Goal: Information Seeking & Learning: Find specific fact

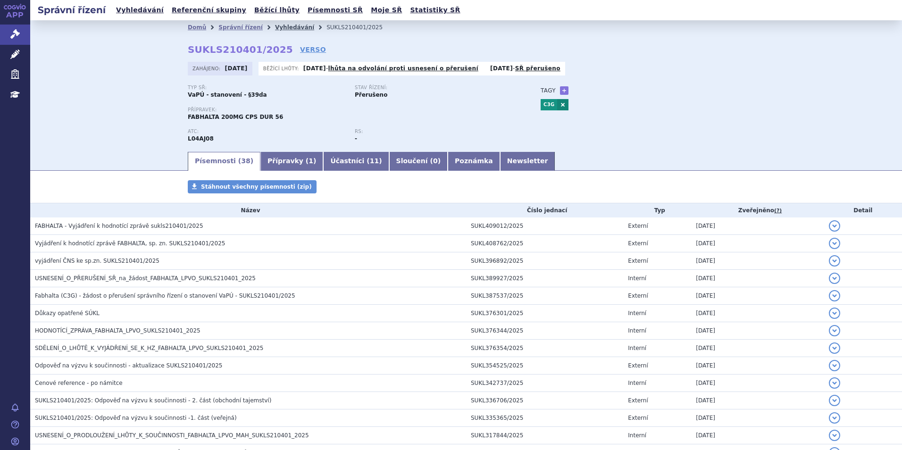
click at [275, 27] on link "Vyhledávání" at bounding box center [294, 27] width 39 height 7
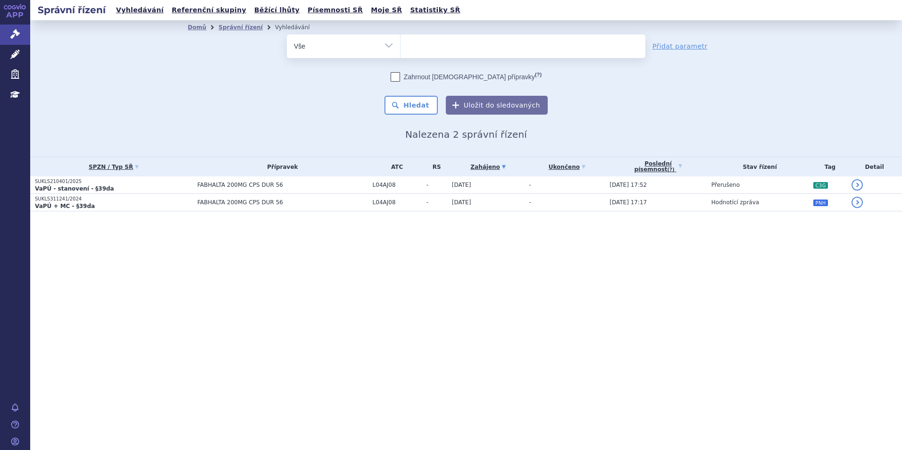
select select
click at [438, 47] on ul at bounding box center [522, 44] width 245 height 20
click at [400, 47] on select "fabhalta" at bounding box center [400, 46] width 0 height 24
type input "re"
type input "rets"
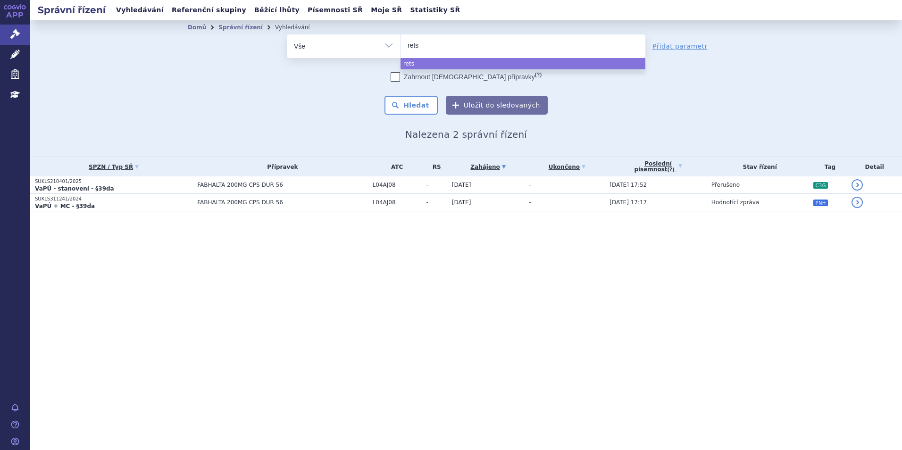
type input "retse"
type input "retsev"
type input "retsevmo"
select select "retsevmo"
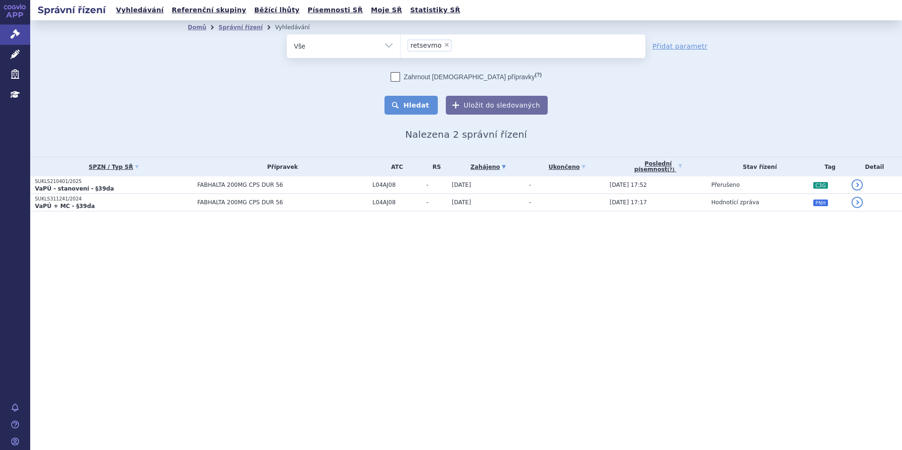
click at [398, 102] on button "Hledat" at bounding box center [410, 105] width 53 height 19
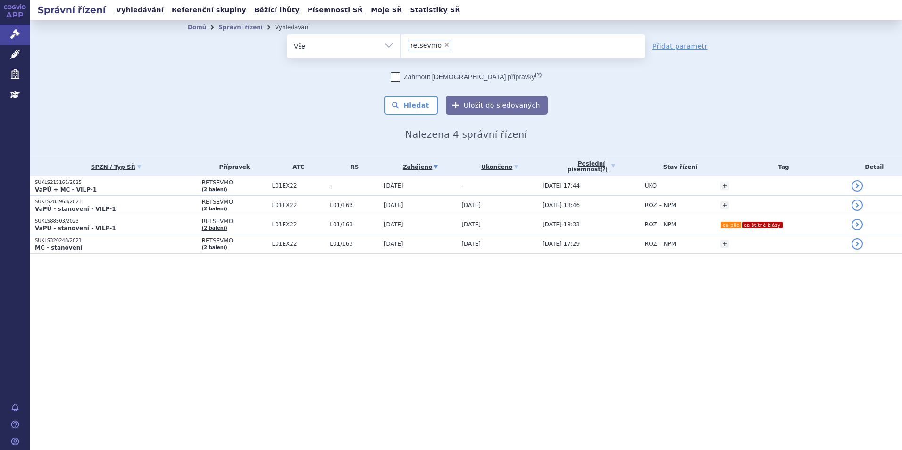
click at [150, 185] on p "SUKLS215161/2025" at bounding box center [116, 182] width 162 height 7
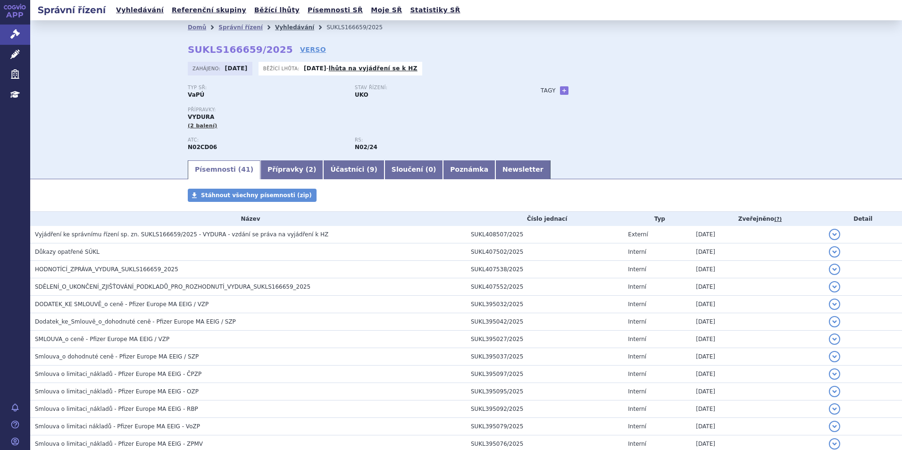
click at [280, 25] on link "Vyhledávání" at bounding box center [294, 27] width 39 height 7
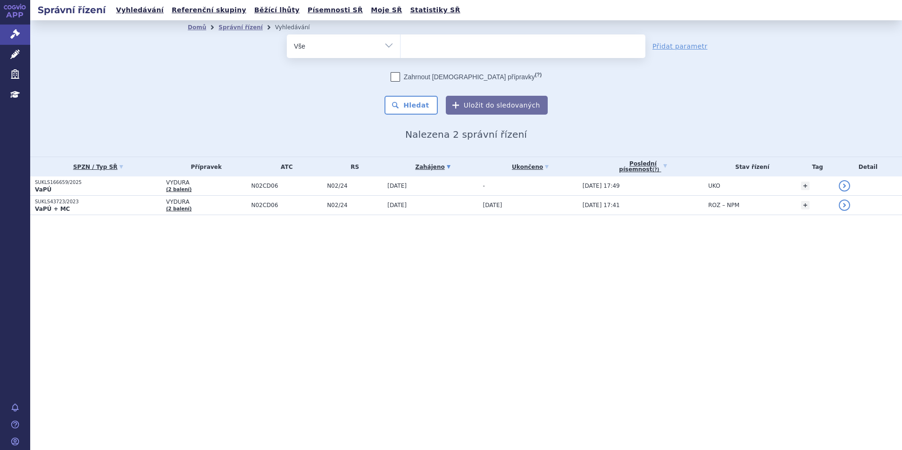
select select
type input "fab"
type input "fabh"
type input "fabhal"
type input "fabhalta"
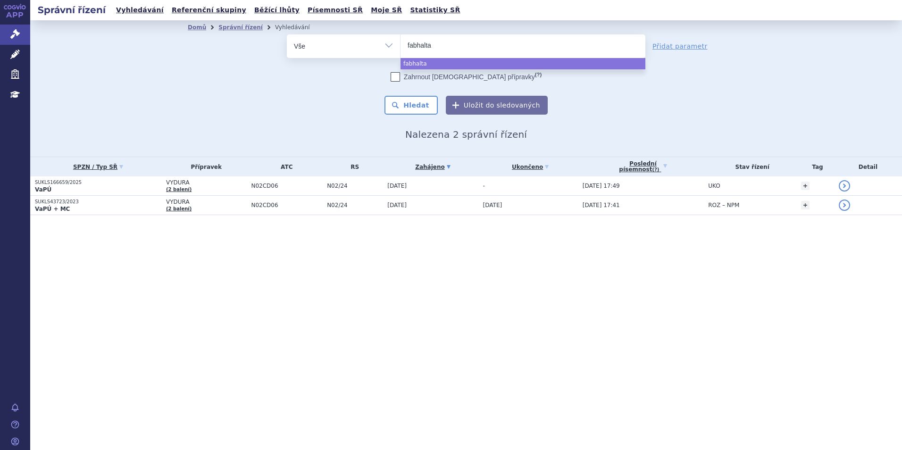
select select "fabhalta"
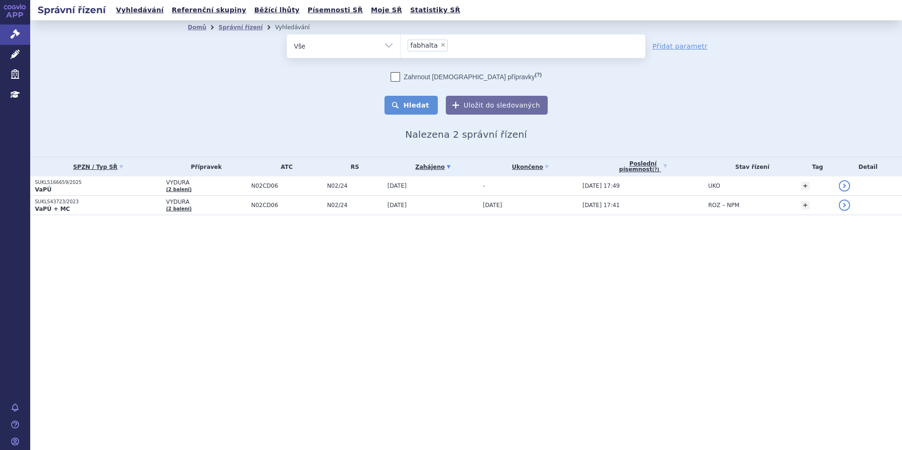
click at [406, 103] on button "Hledat" at bounding box center [410, 105] width 53 height 19
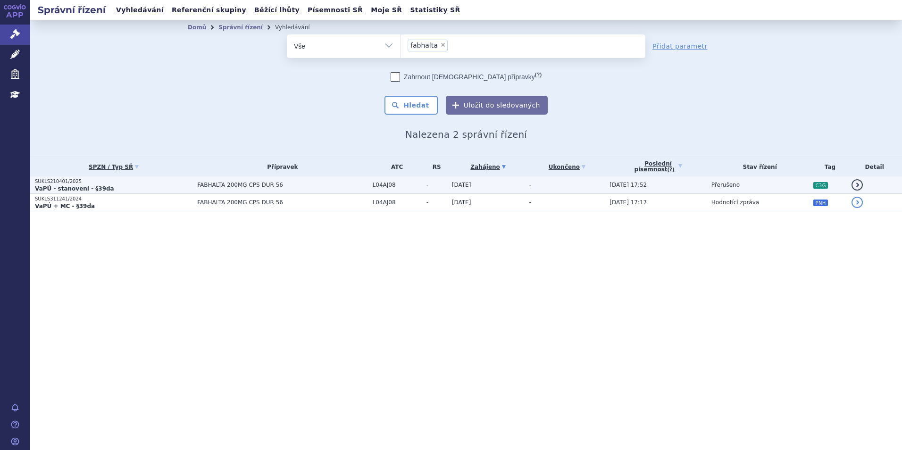
click at [208, 180] on td "FABHALTA 200MG CPS DUR 56" at bounding box center [279, 184] width 175 height 17
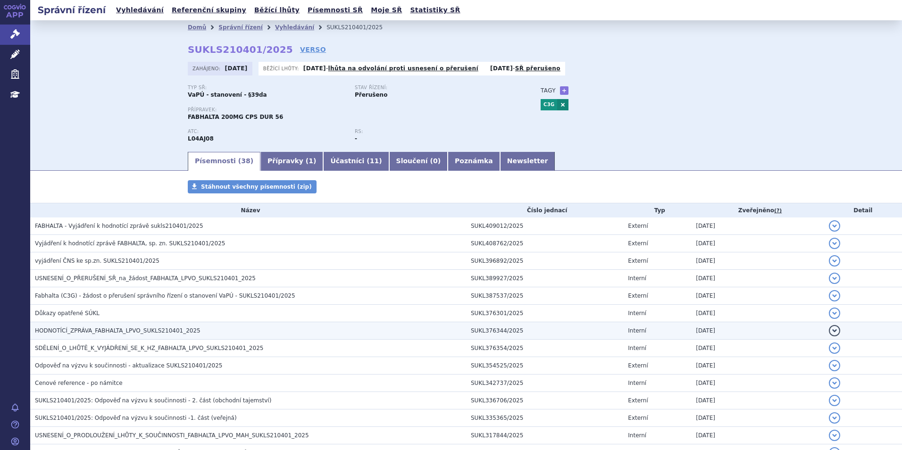
click at [211, 332] on h3 "HODNOTÍCÍ_ZPRÁVA_FABHALTA_LPVO_SUKLS210401_2025" at bounding box center [250, 330] width 431 height 9
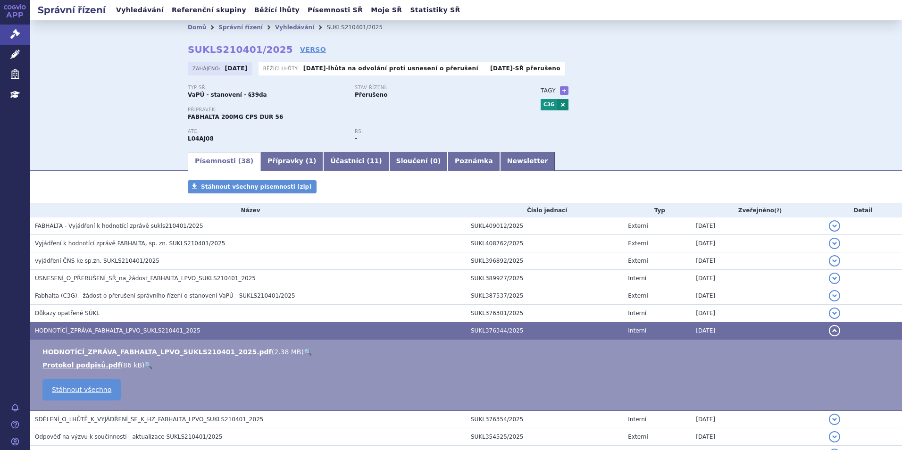
click at [304, 348] on link "🔍" at bounding box center [308, 352] width 8 height 8
